Goal: Book appointment/travel/reservation

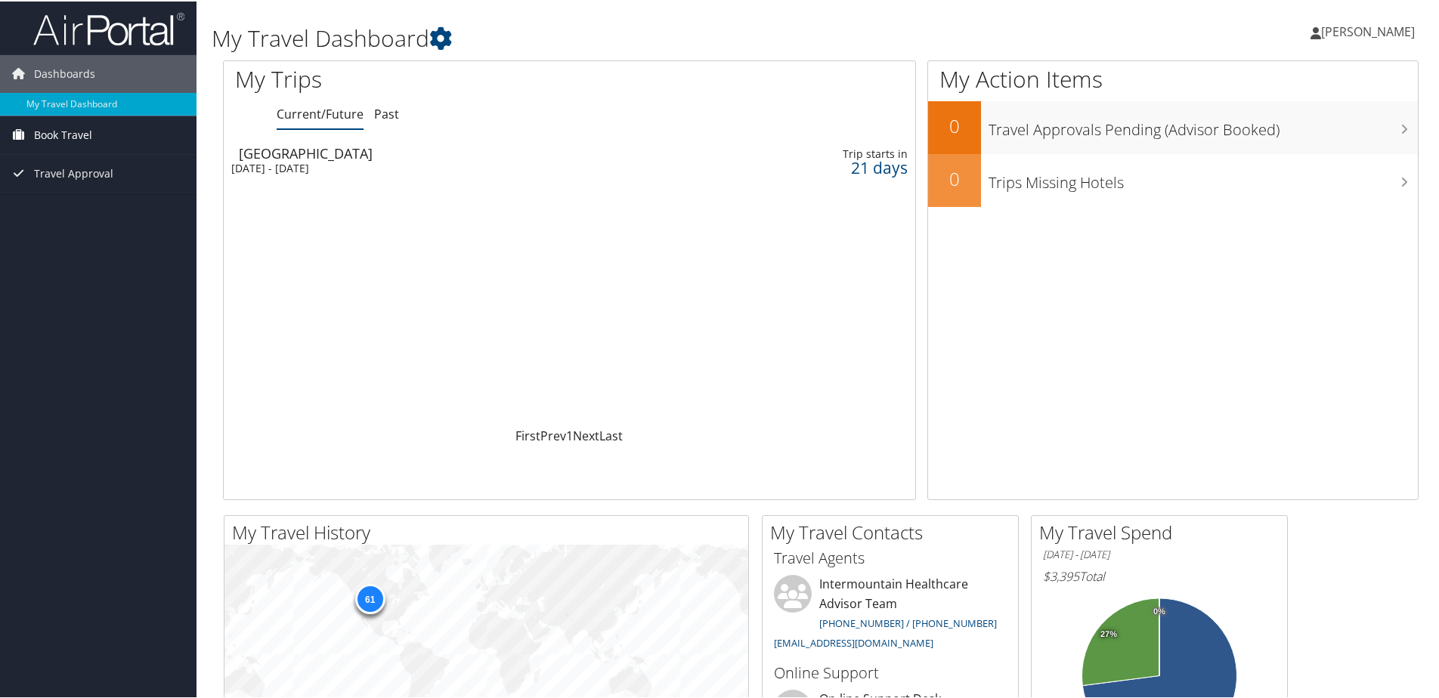
click at [76, 135] on span "Book Travel" at bounding box center [63, 134] width 58 height 38
click at [132, 186] on link "Book/Manage Online Trips" at bounding box center [98, 186] width 197 height 23
